Goal: Task Accomplishment & Management: Manage account settings

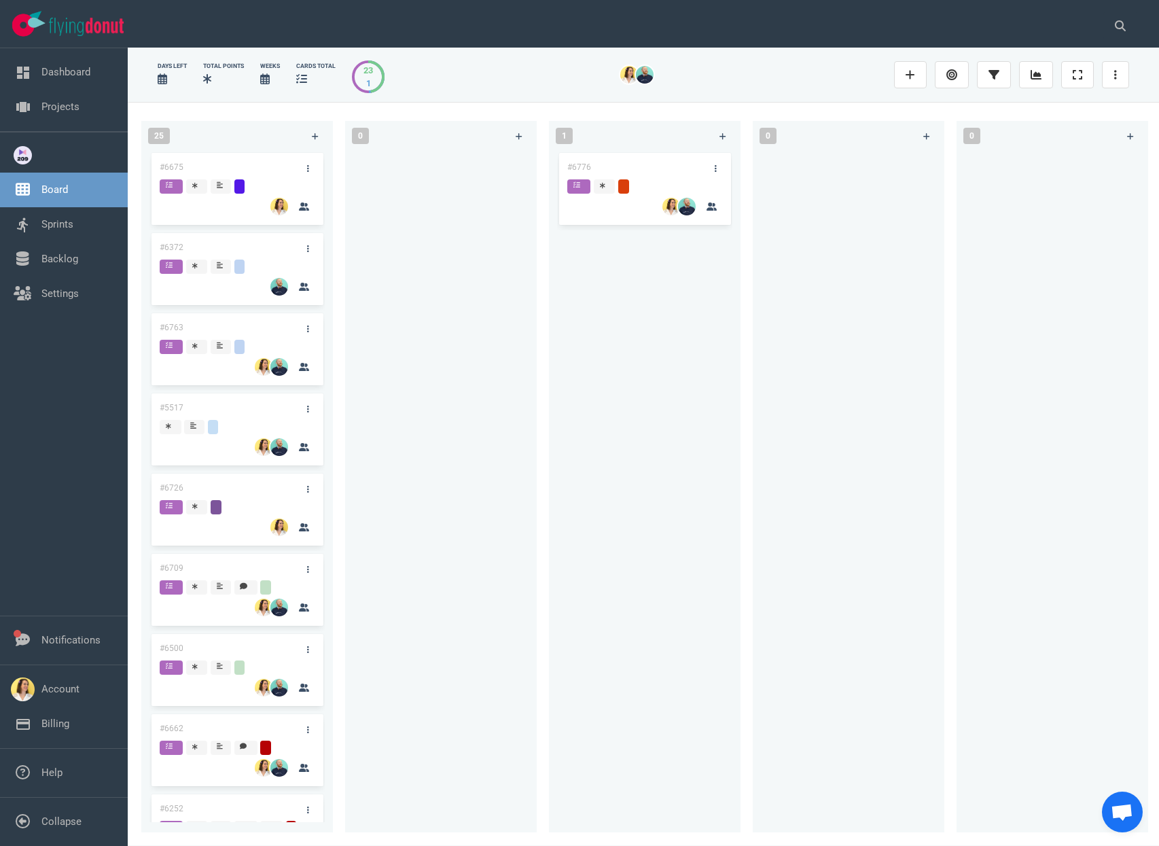
click at [433, 367] on div at bounding box center [440, 483] width 175 height 667
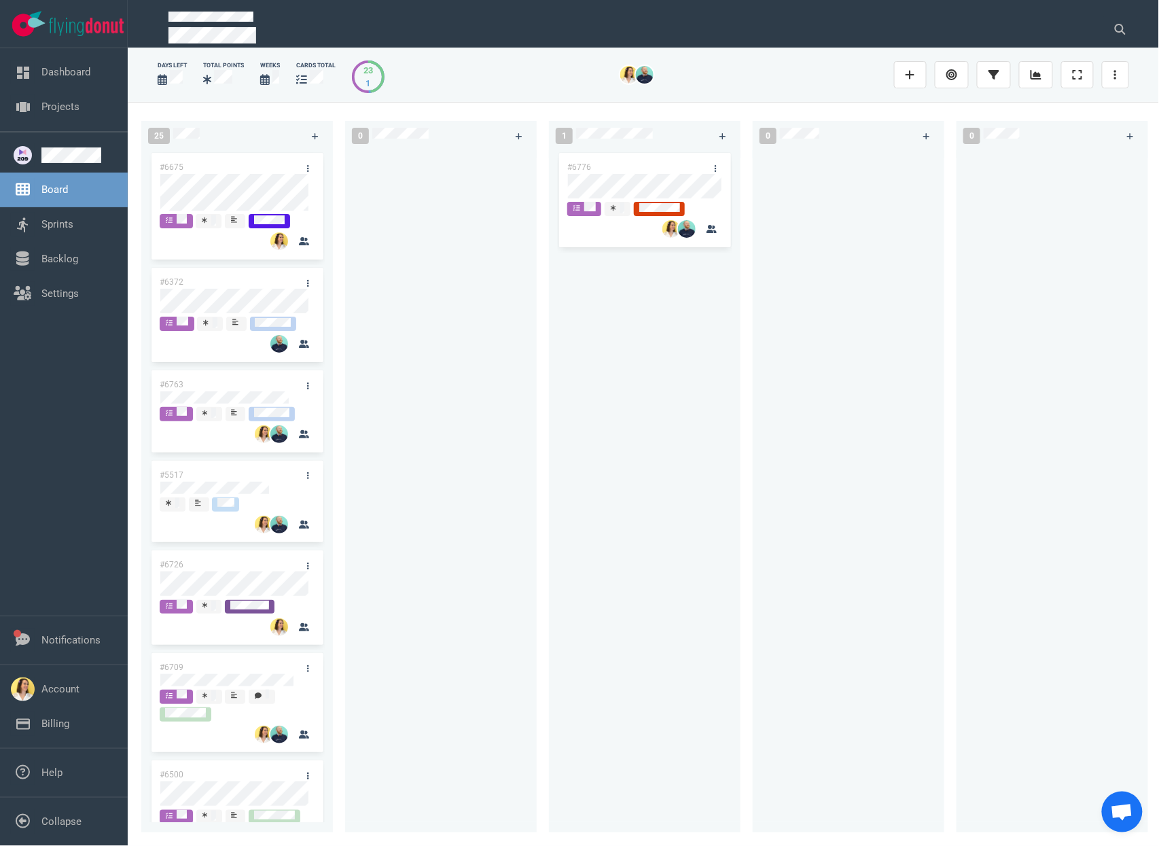
click at [699, 423] on div "#6776" at bounding box center [644, 483] width 175 height 667
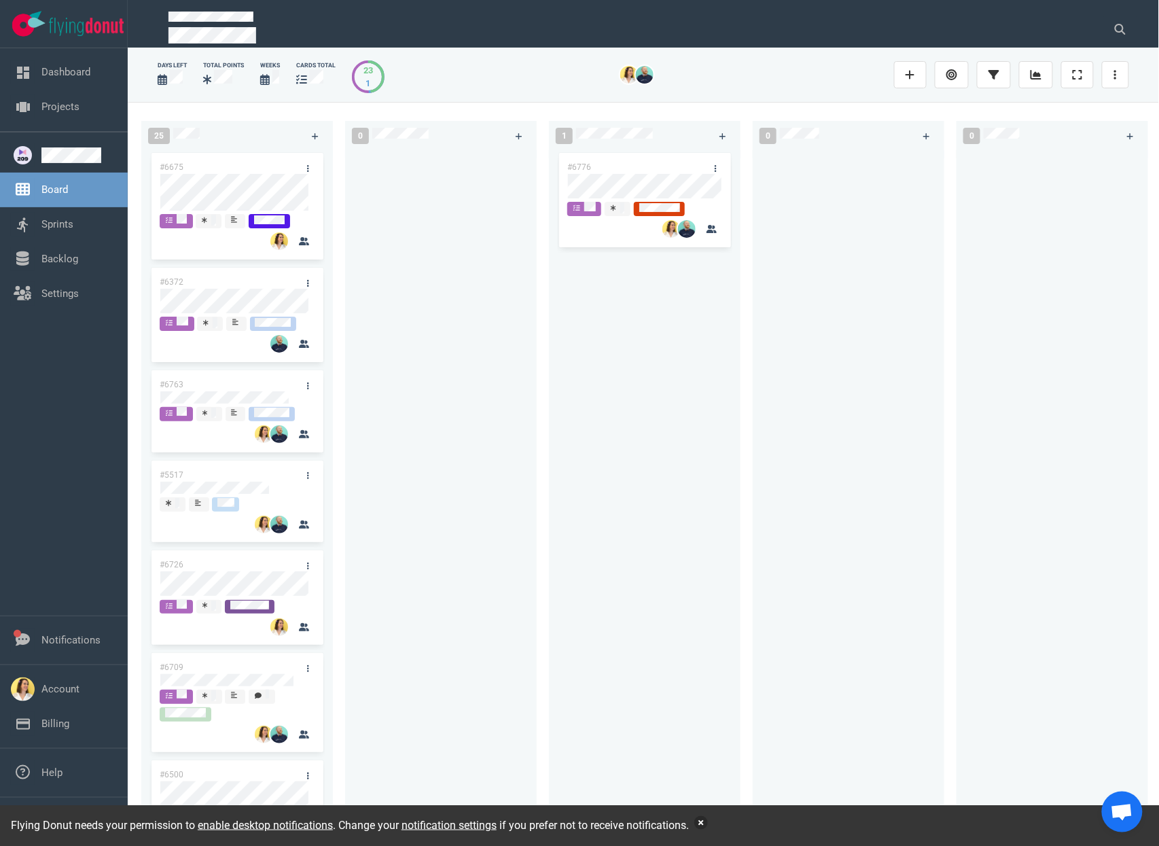
click at [708, 823] on button "button" at bounding box center [701, 823] width 14 height 14
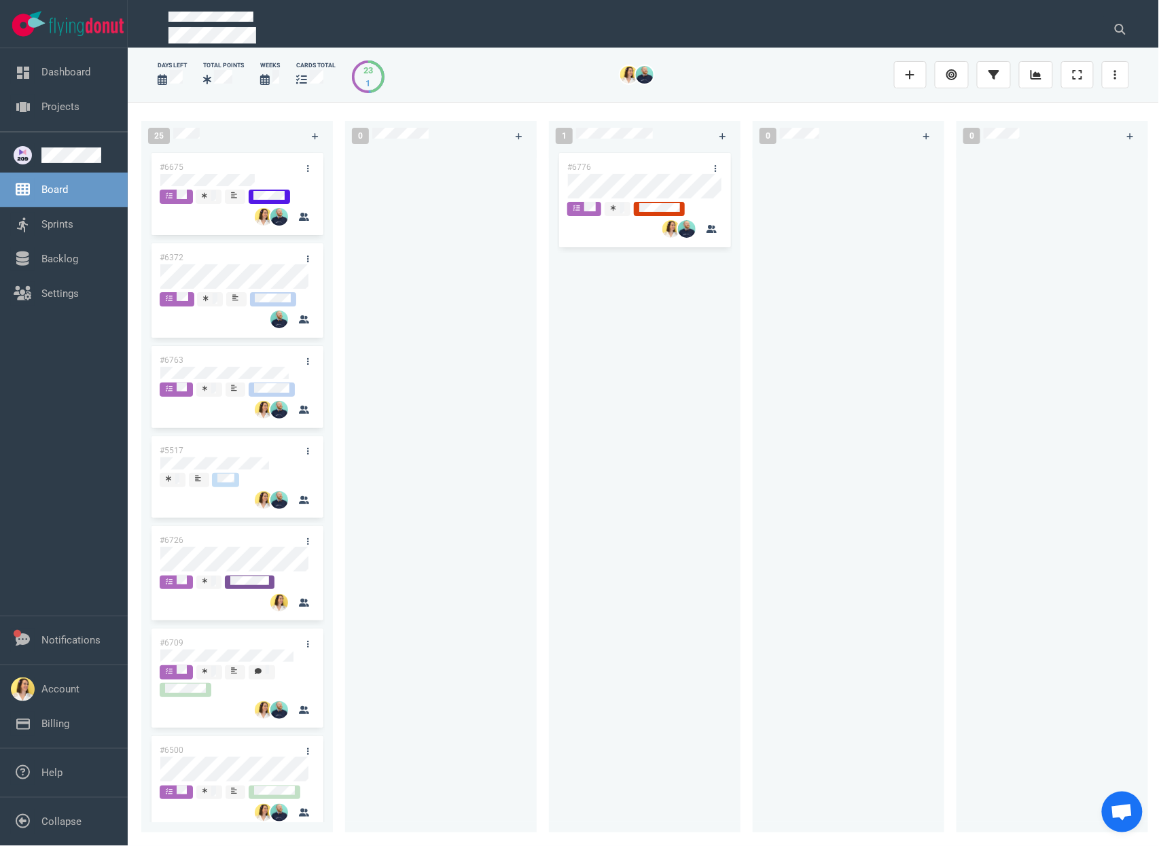
click at [631, 507] on div "#6776" at bounding box center [644, 483] width 175 height 667
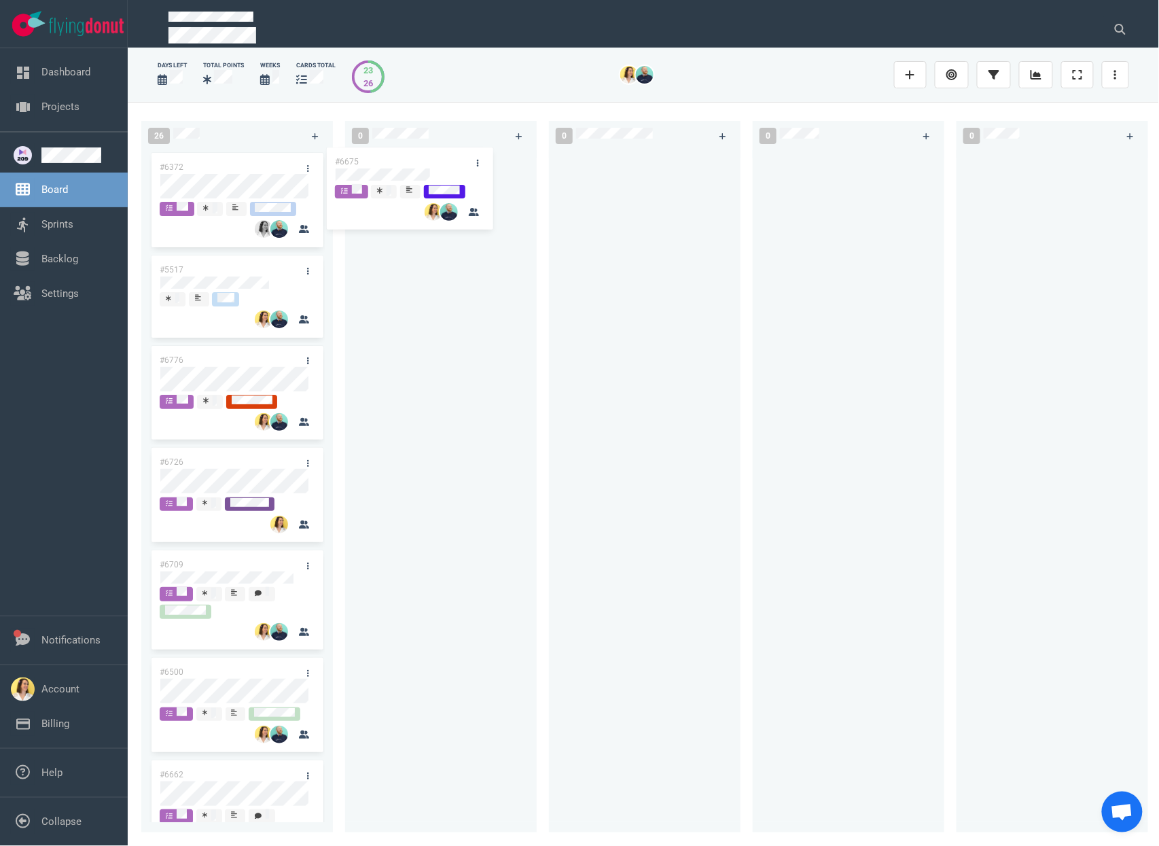
drag, startPoint x: 254, startPoint y: 158, endPoint x: 456, endPoint y: 153, distance: 201.9
click at [456, 153] on div "26 #6675 #6372 #5517 #6776 #6726 #6709 #6500 #6662 #6252 #6678 #6705 #6626 #667…" at bounding box center [644, 473] width 1032 height 743
click at [426, 392] on div "#6675" at bounding box center [440, 483] width 175 height 667
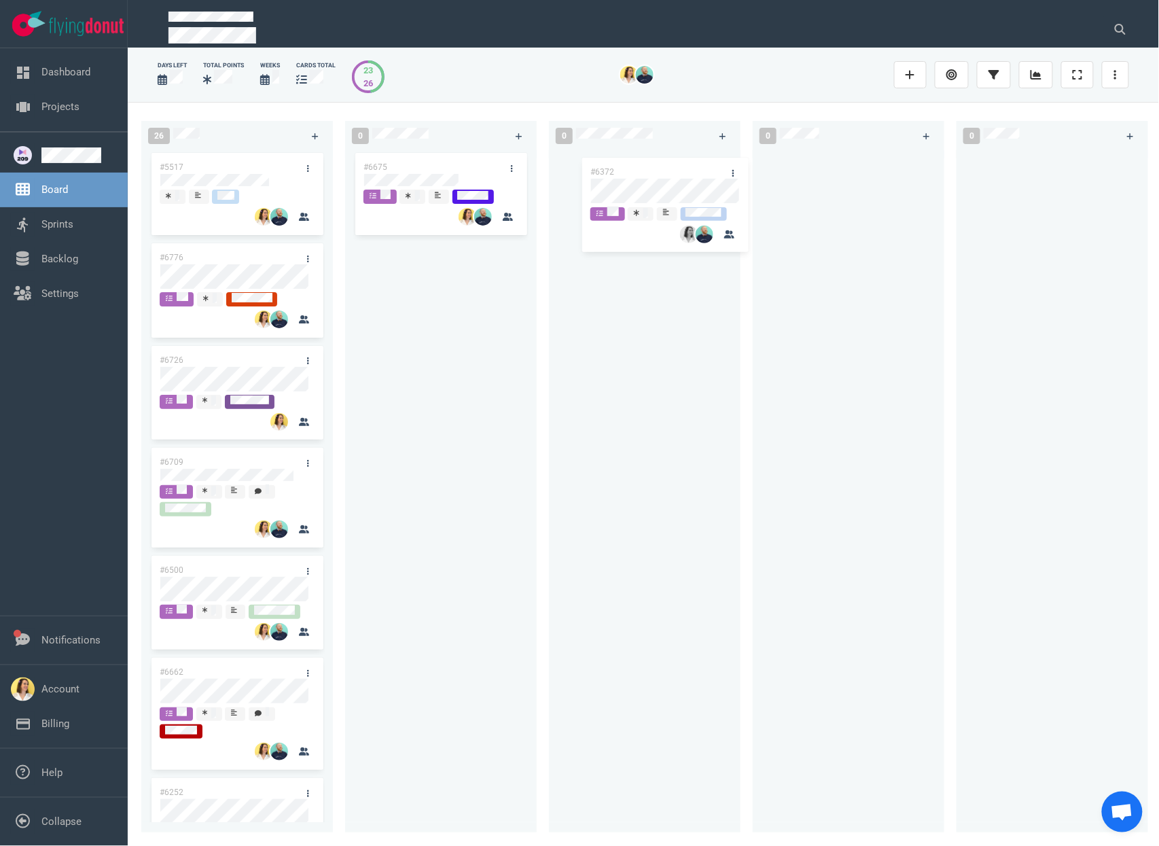
click at [677, 192] on div "26 #6372 #5517 #6776 #6726 #6709 #6500 #6662 #6252 #6678 #6705 #6626 #6672 #663…" at bounding box center [644, 473] width 1032 height 743
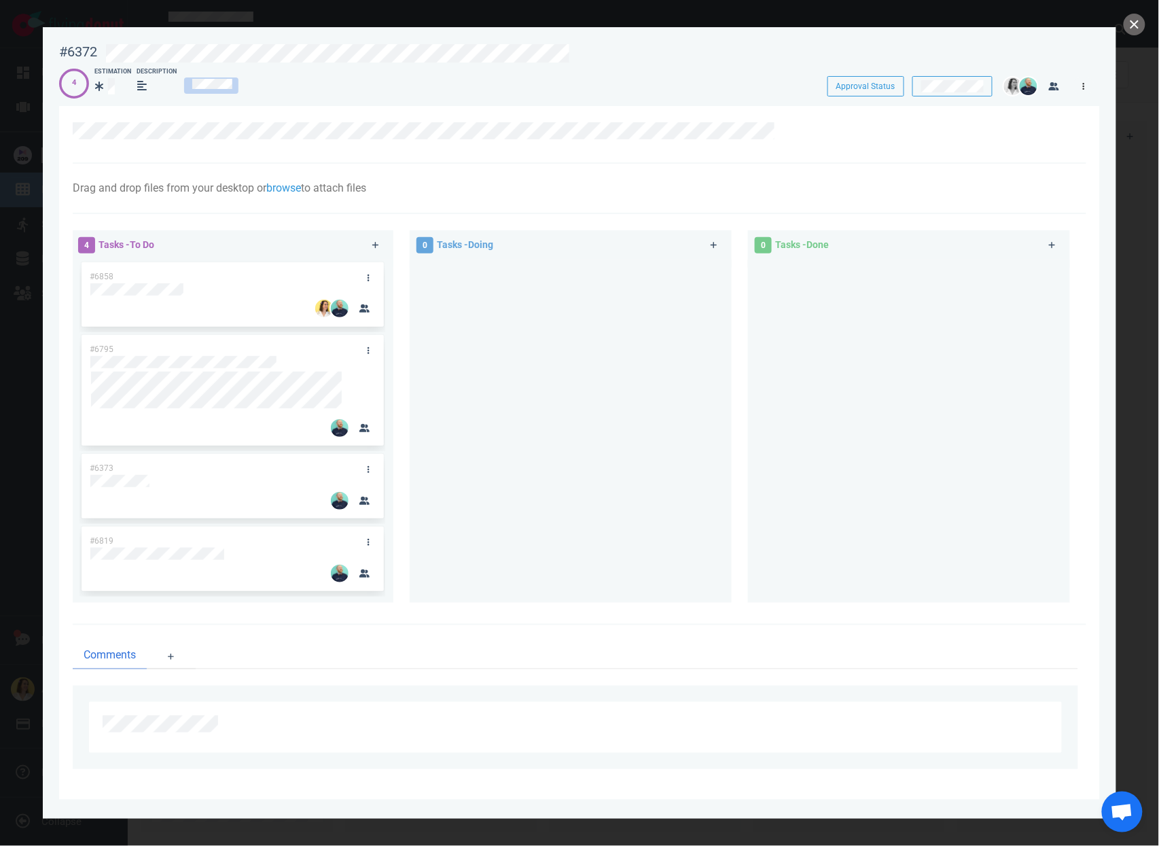
click at [1086, 86] on link at bounding box center [1084, 85] width 22 height 17
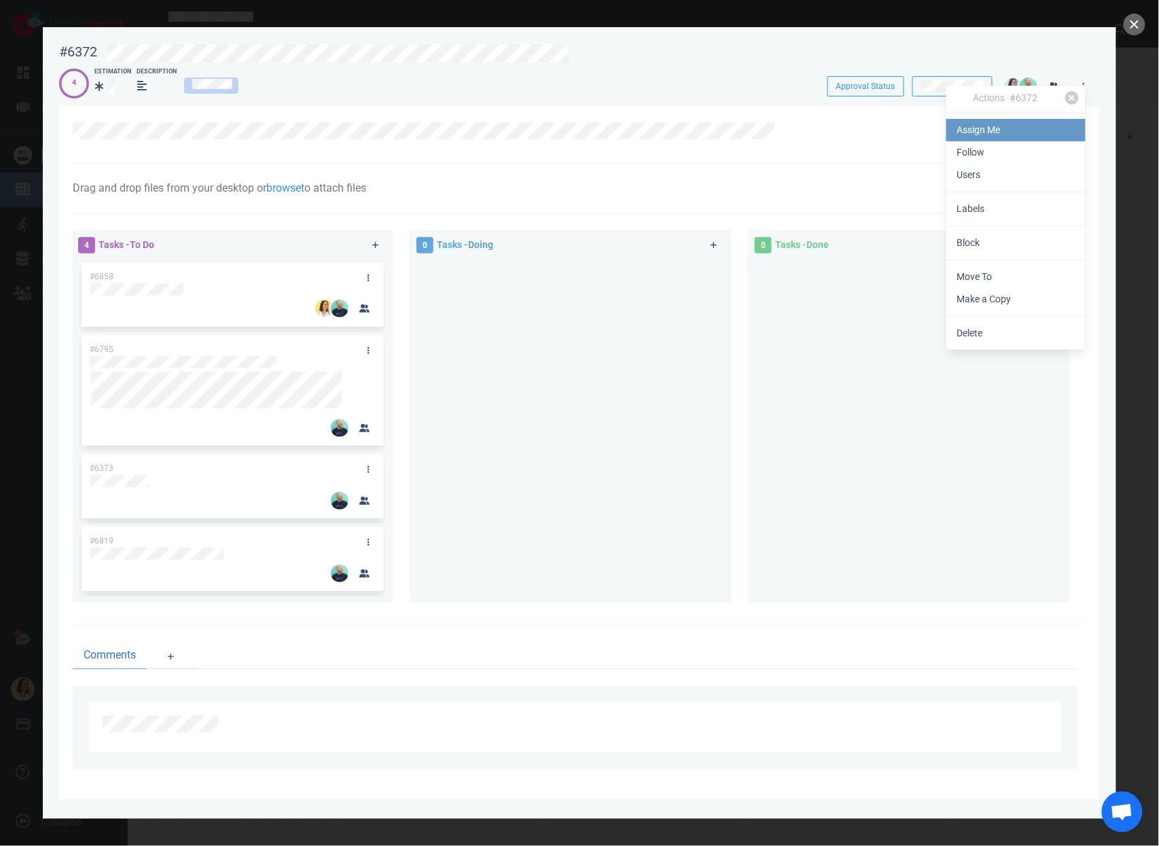
click at [1030, 123] on link "Assign Me" at bounding box center [1016, 130] width 139 height 22
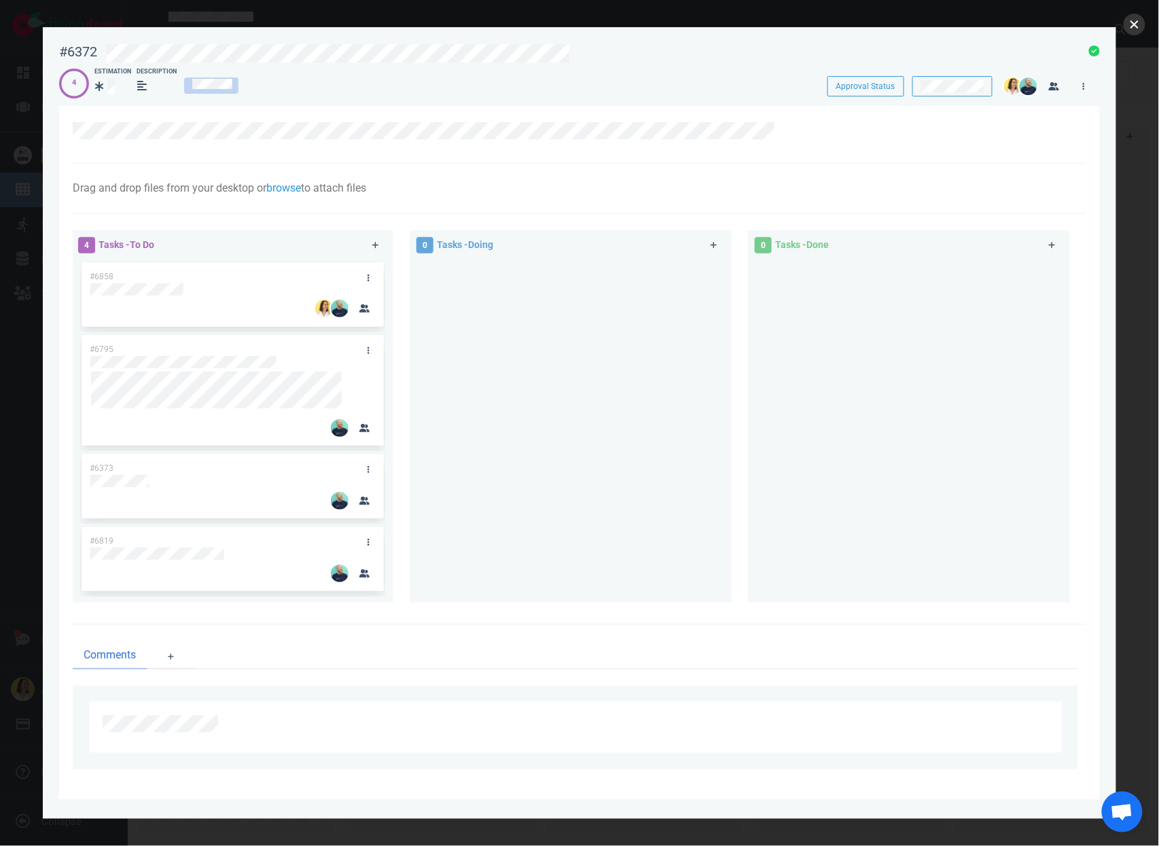
click at [1129, 24] on button "close" at bounding box center [1135, 25] width 22 height 22
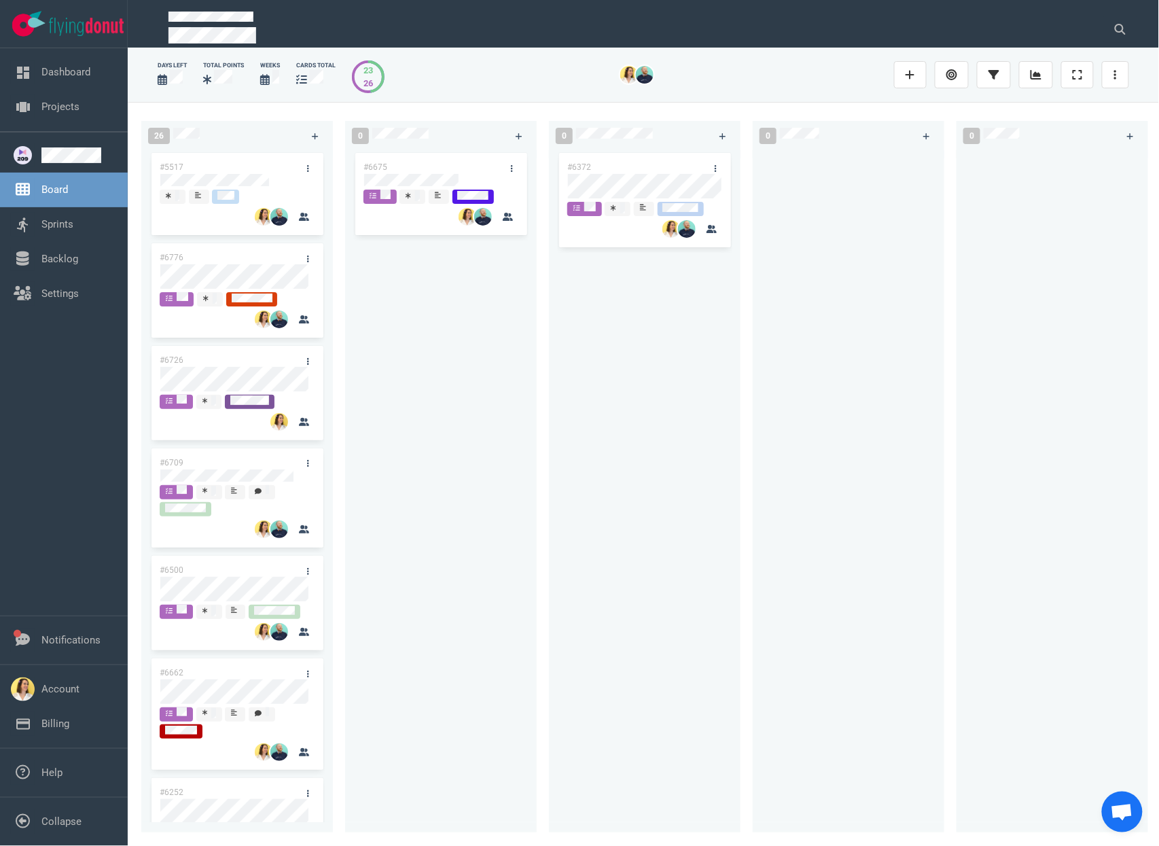
click at [713, 333] on div "#6372" at bounding box center [644, 483] width 175 height 667
click at [781, 455] on div at bounding box center [848, 483] width 175 height 667
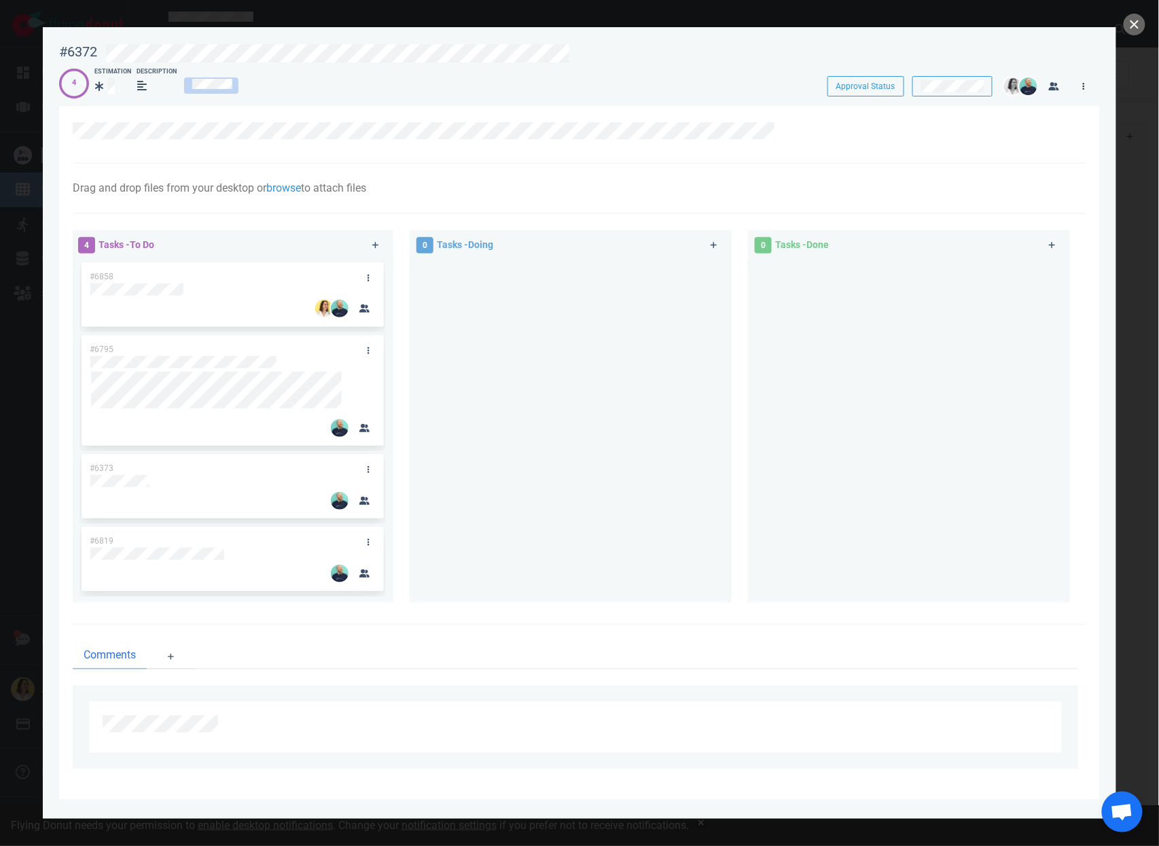
click at [1085, 86] on link at bounding box center [1084, 85] width 22 height 17
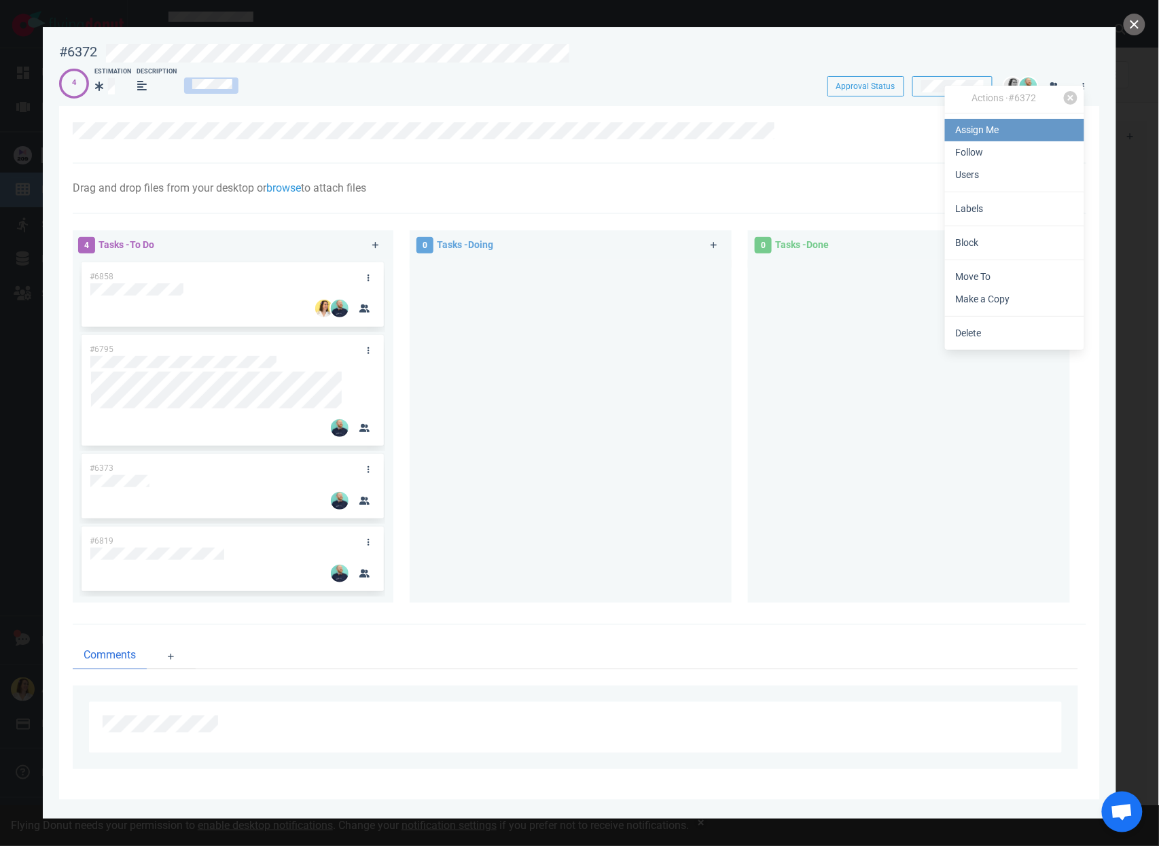
click at [1018, 137] on link "Assign Me" at bounding box center [1014, 130] width 139 height 22
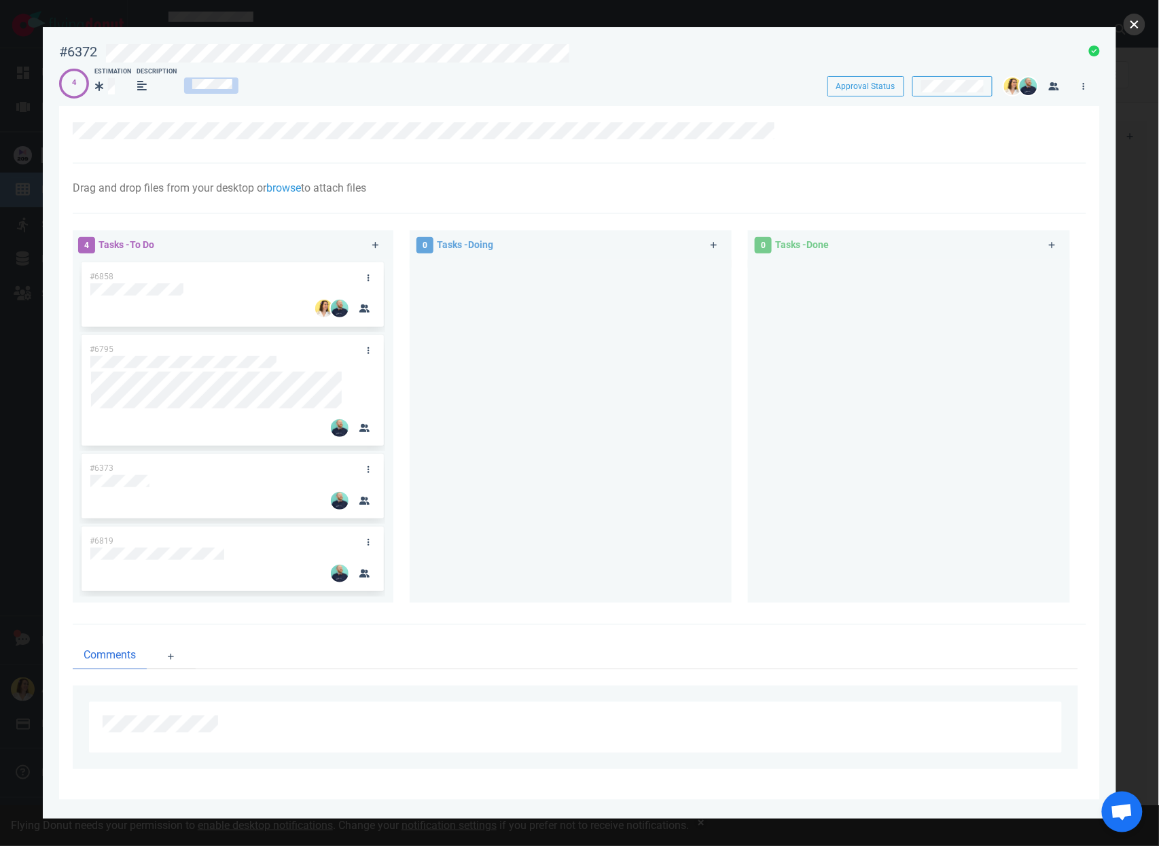
click at [1142, 26] on button "close" at bounding box center [1135, 25] width 22 height 22
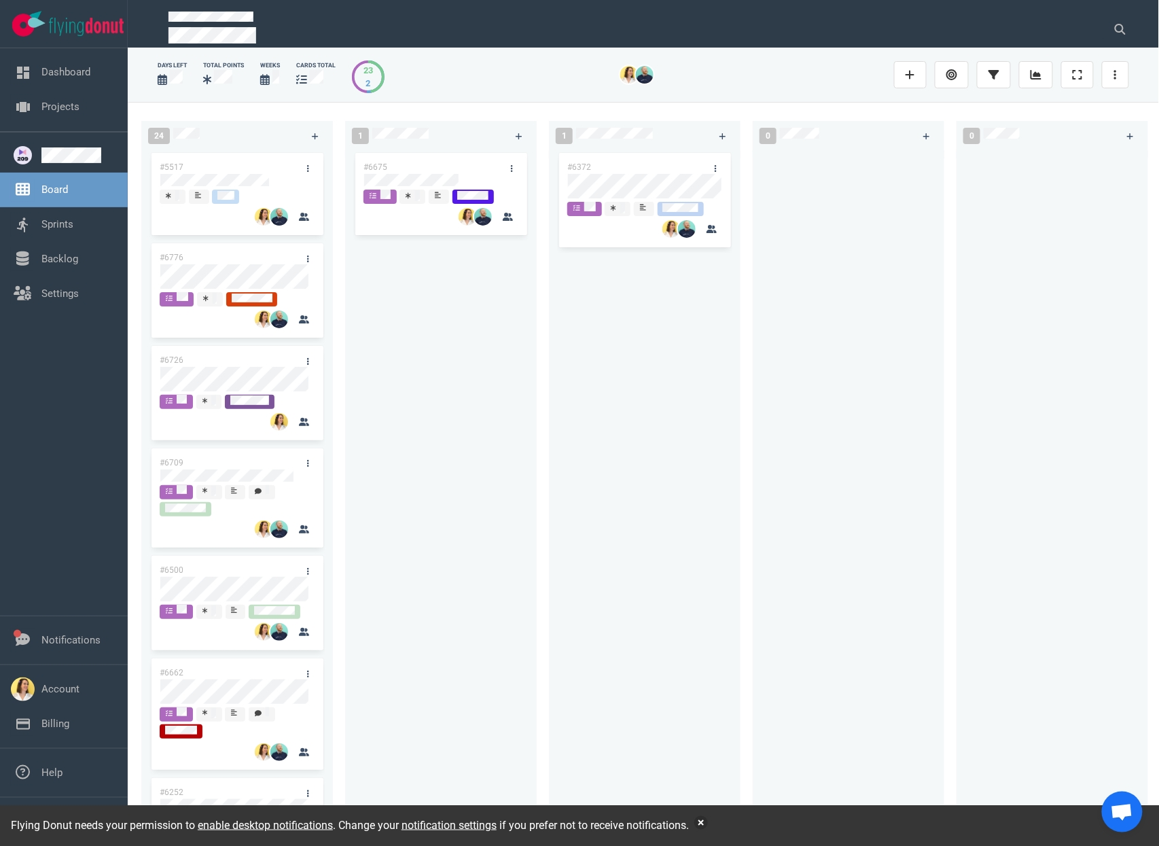
click at [470, 375] on div "#6675" at bounding box center [440, 483] width 175 height 667
click at [708, 820] on button "button" at bounding box center [701, 823] width 14 height 14
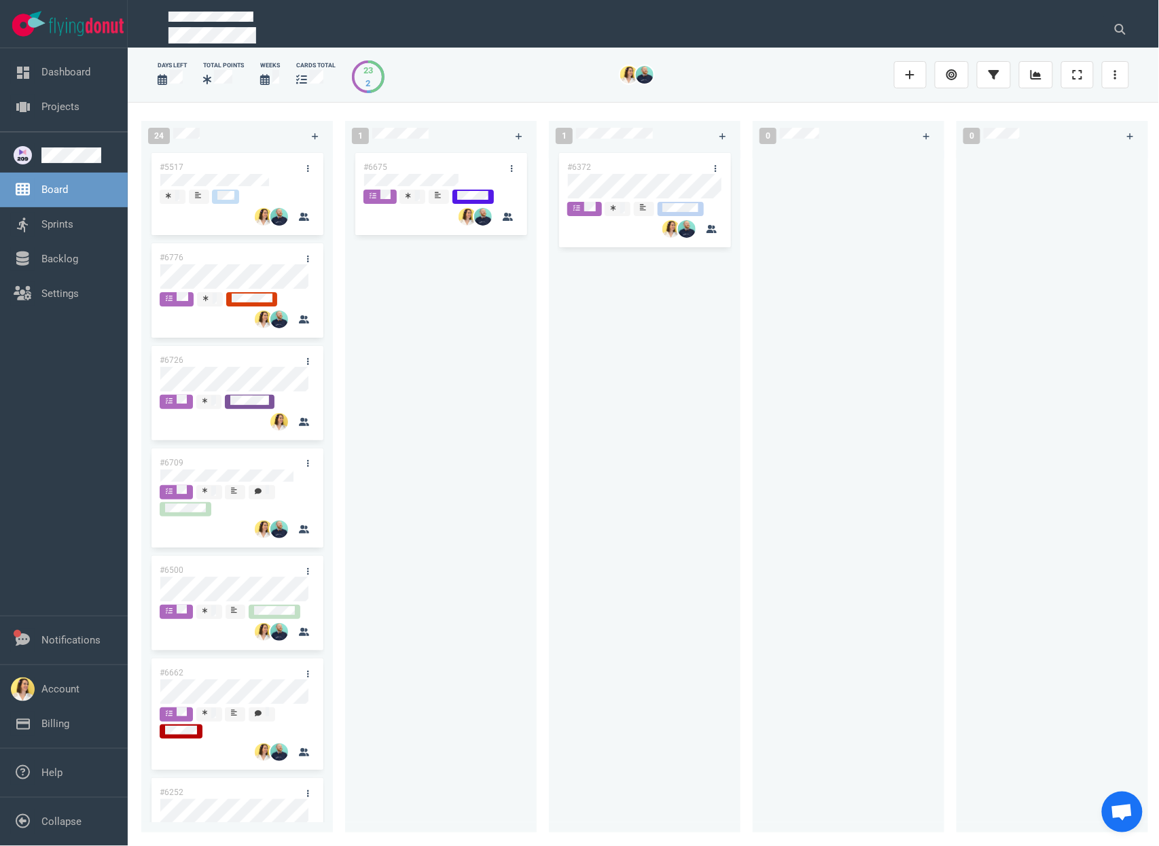
click at [546, 593] on div "1 #6675" at bounding box center [447, 474] width 204 height 722
